Goal: Task Accomplishment & Management: Manage account settings

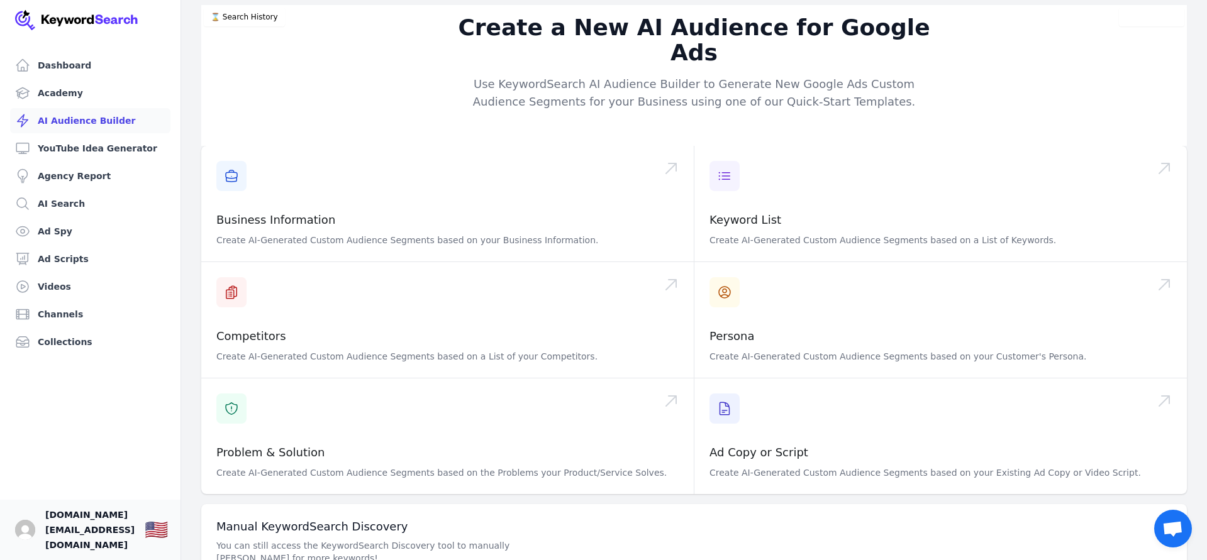
click at [74, 541] on span "[DOMAIN_NAME][EMAIL_ADDRESS][DOMAIN_NAME]" at bounding box center [89, 530] width 89 height 45
click at [23, 540] on img "Open user button" at bounding box center [25, 530] width 20 height 20
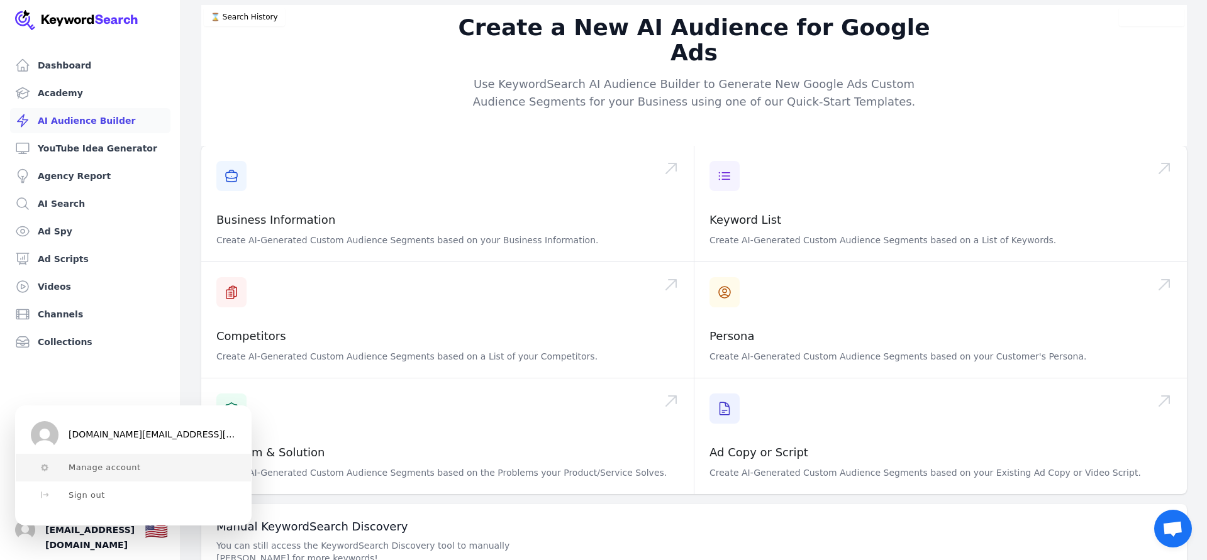
click at [102, 464] on span "Manage account" at bounding box center [105, 468] width 72 height 10
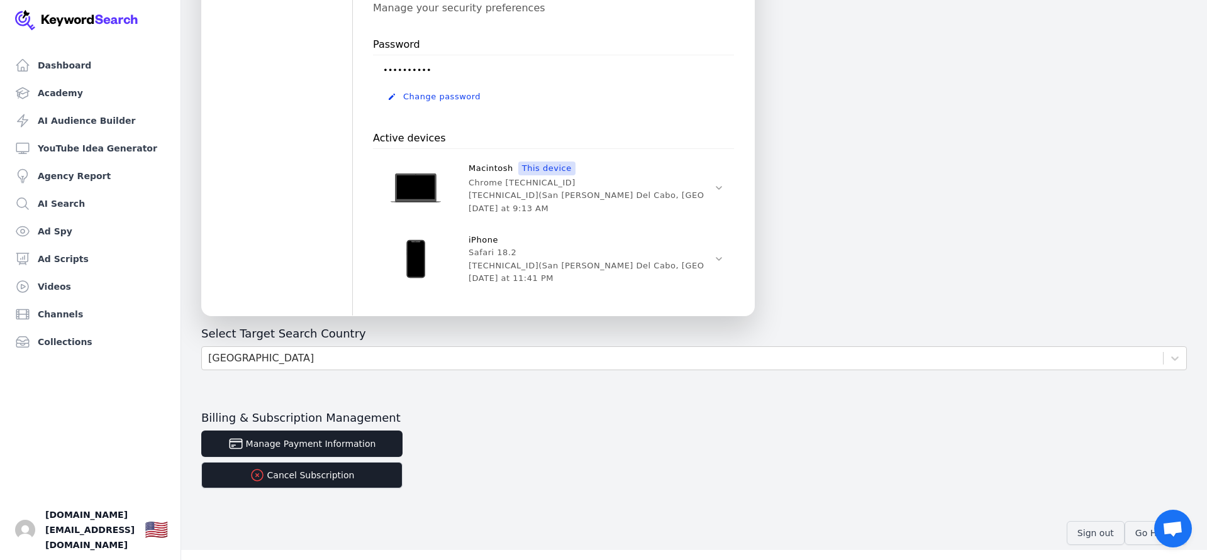
scroll to position [431, 0]
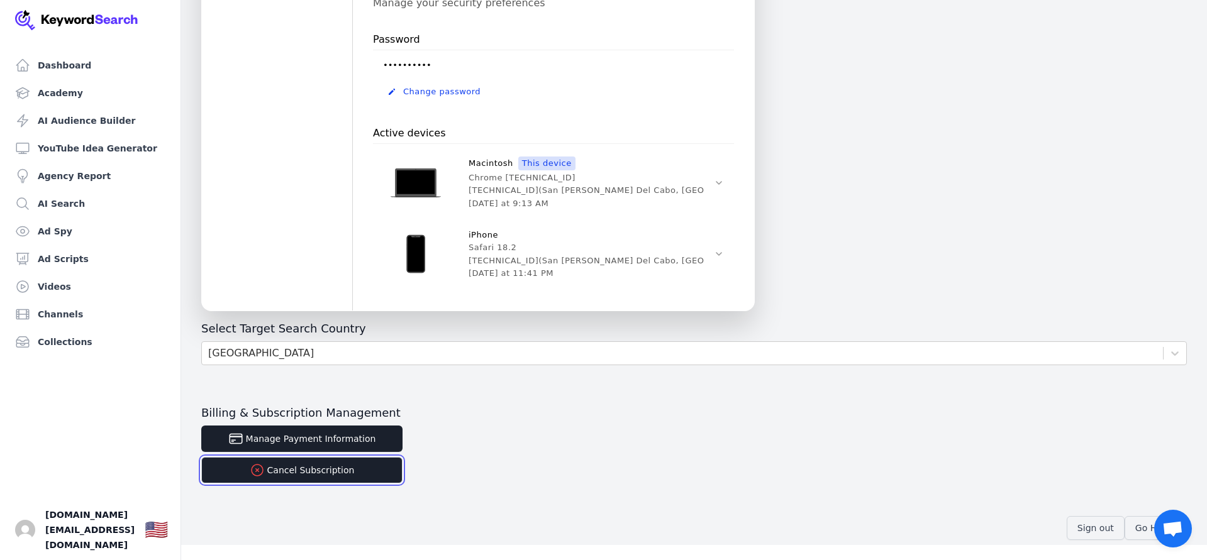
click at [334, 475] on button "Cancel Subscription" at bounding box center [301, 470] width 201 height 26
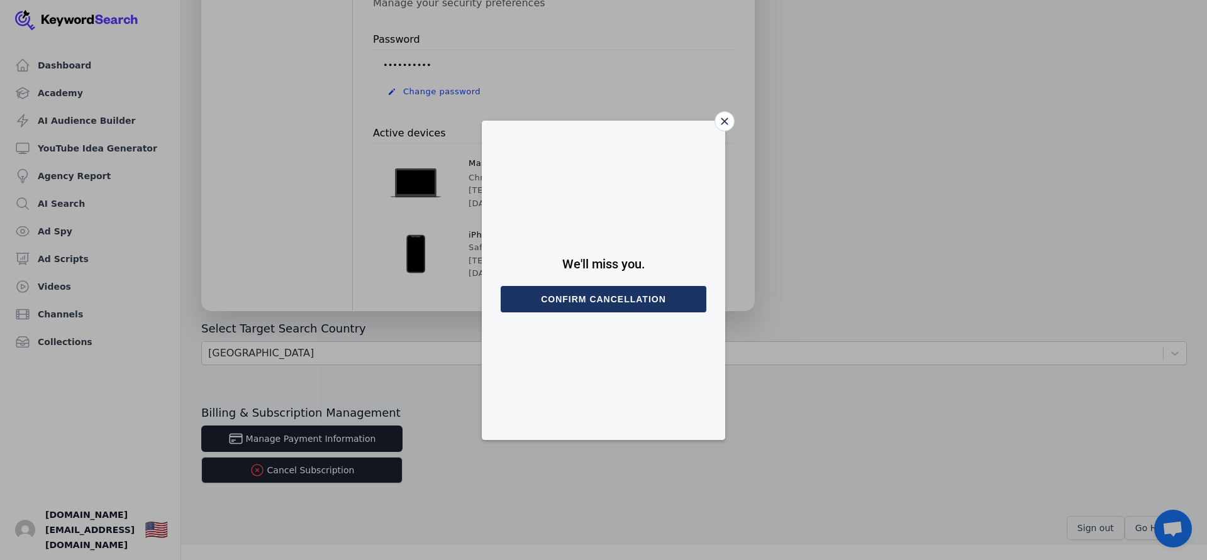
click at [583, 302] on button "Confirm cancellation" at bounding box center [604, 299] width 206 height 26
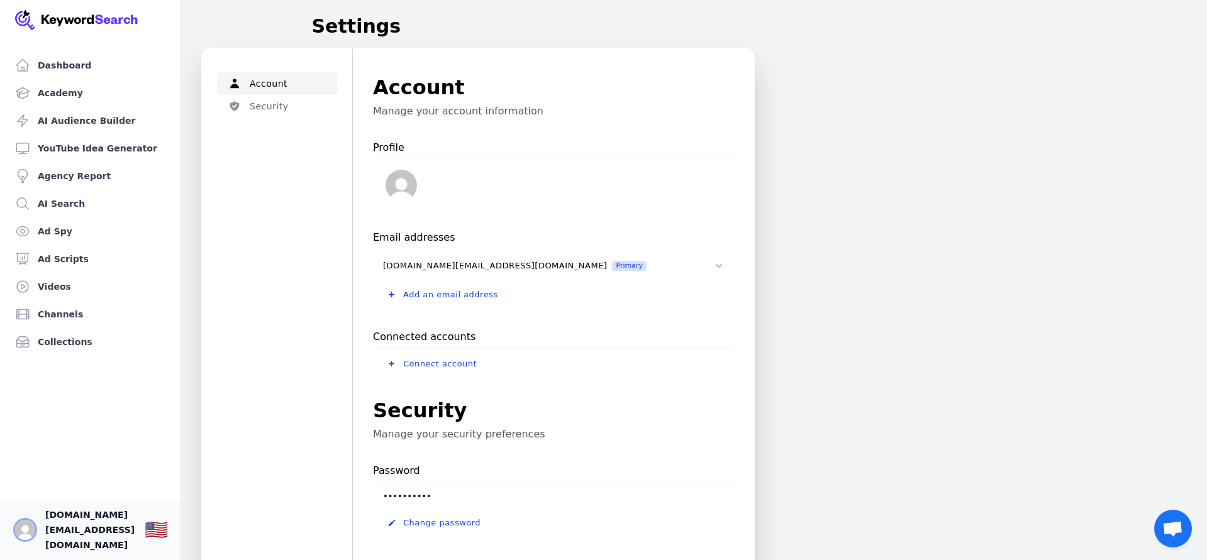
click at [21, 537] on img "Open user button" at bounding box center [25, 530] width 20 height 20
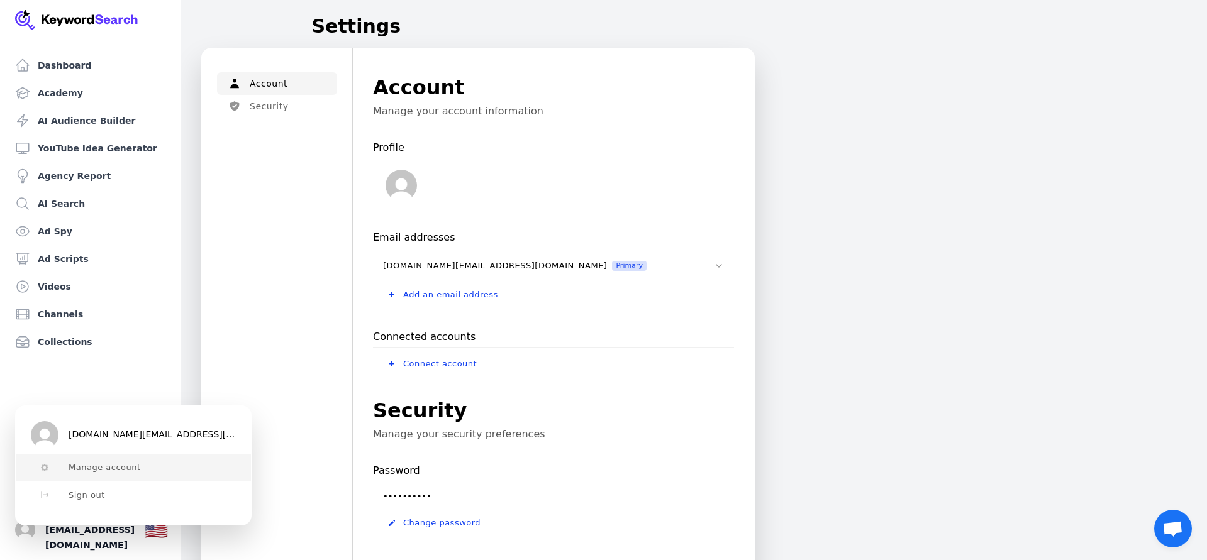
click at [75, 469] on span "Manage account" at bounding box center [105, 468] width 72 height 10
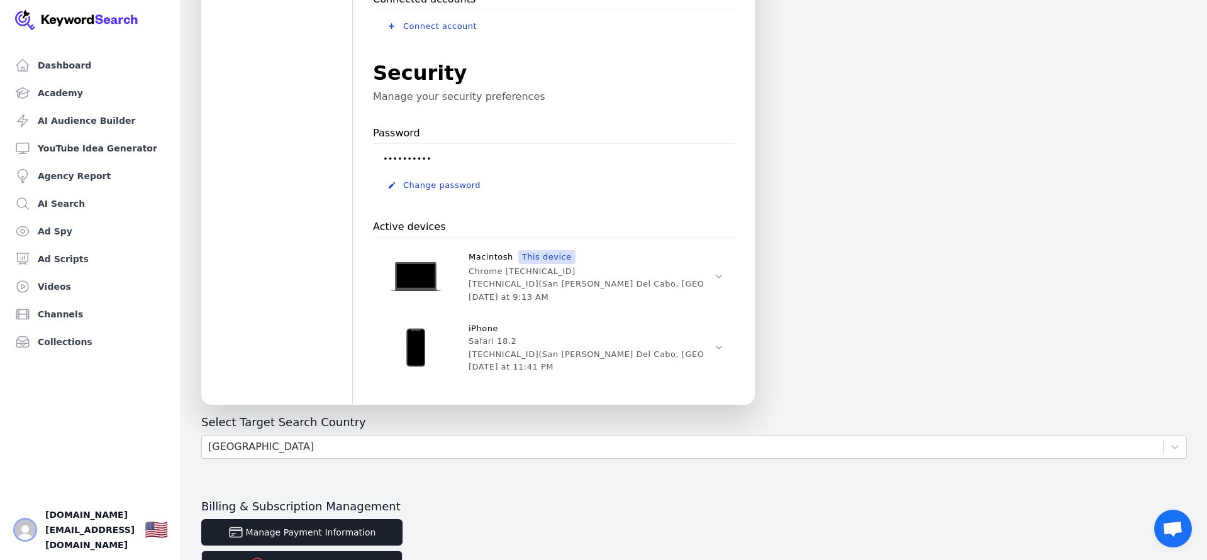
scroll to position [431, 0]
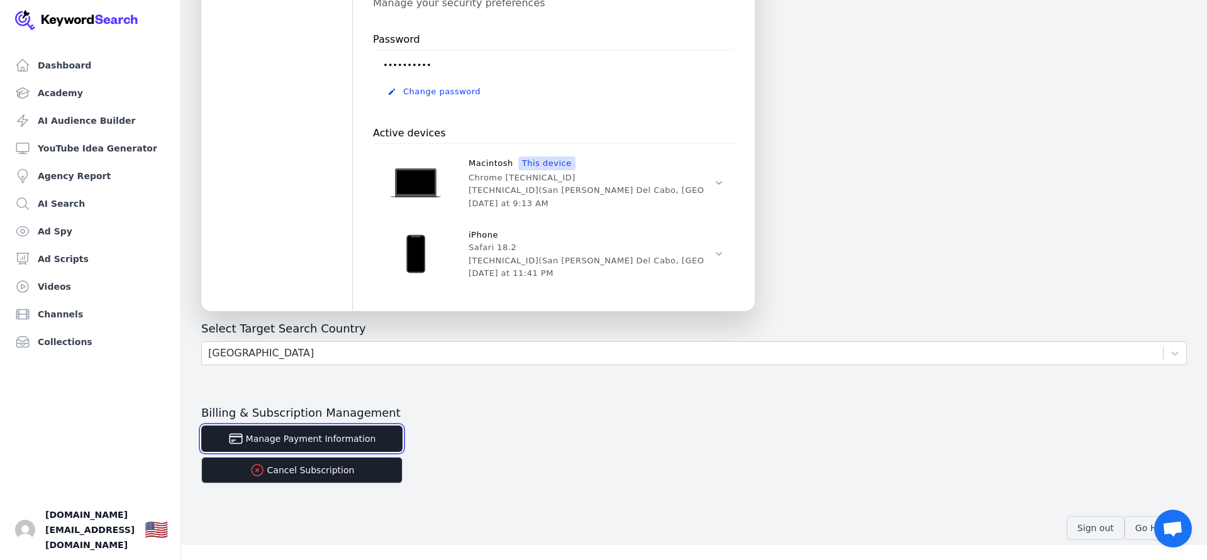
click at [288, 438] on button "Manage Payment Information" at bounding box center [301, 439] width 201 height 26
